Goal: Information Seeking & Learning: Learn about a topic

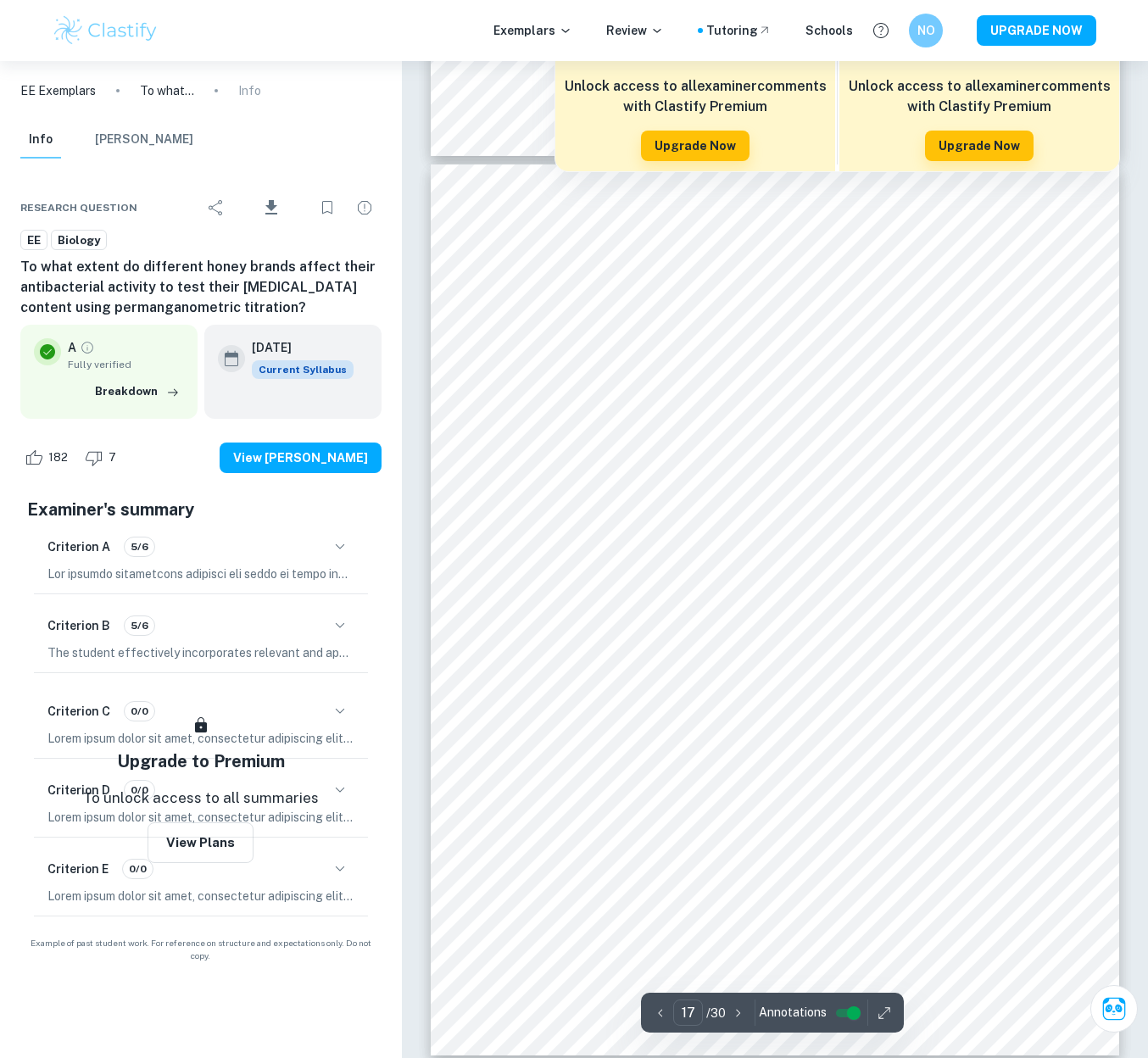
scroll to position [14820, 0]
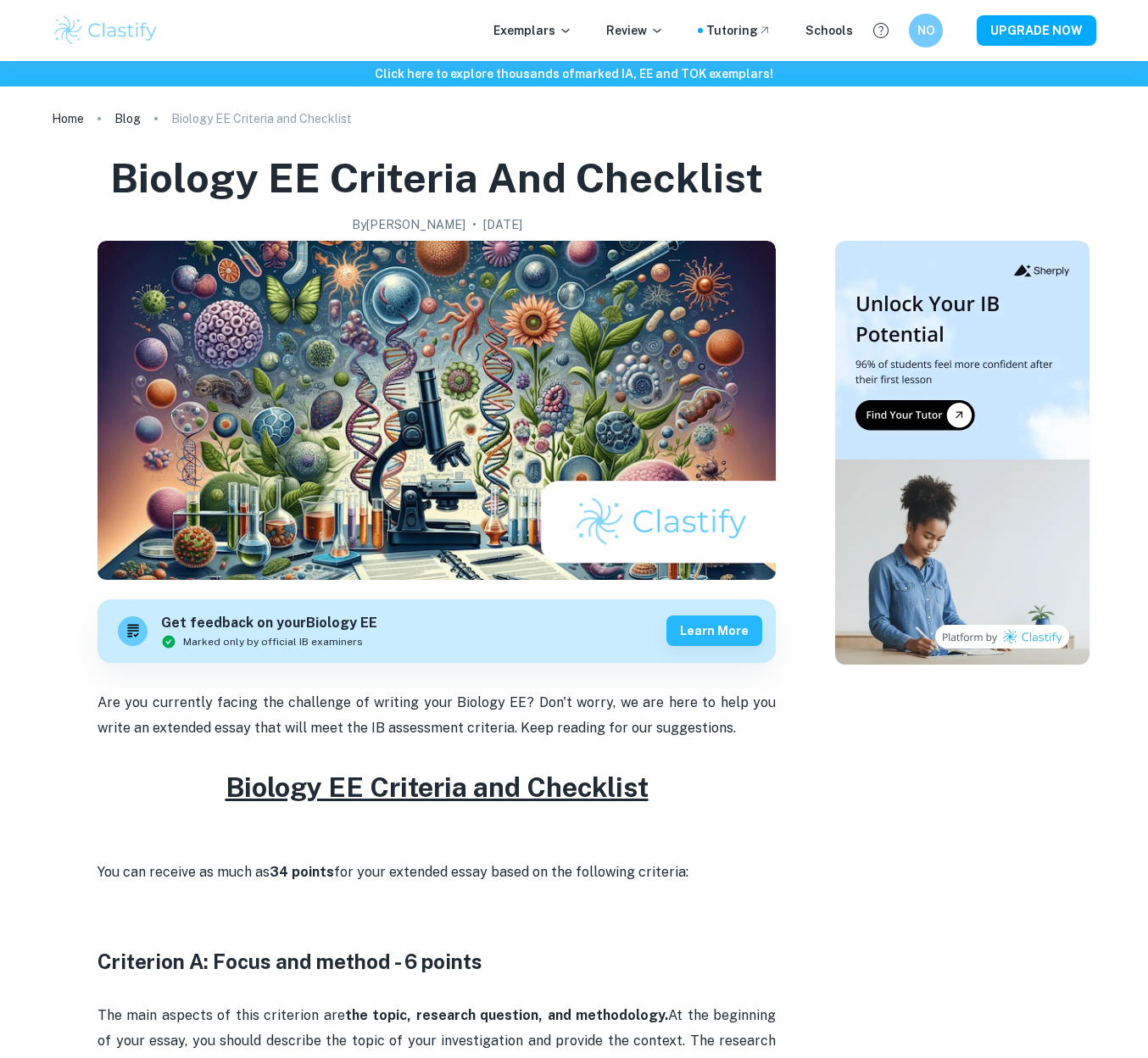
scroll to position [2933, 0]
